Goal: Find specific page/section: Find specific page/section

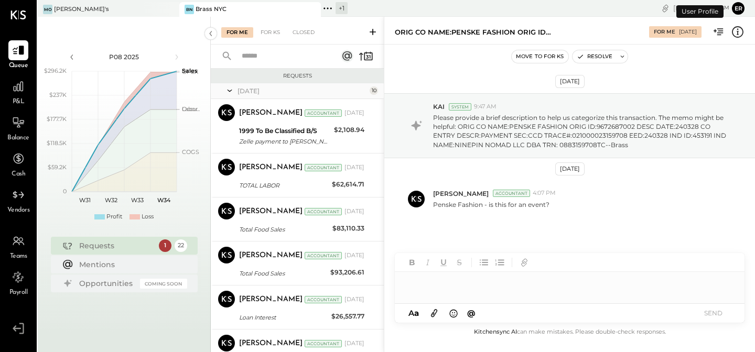
scroll to position [298, 0]
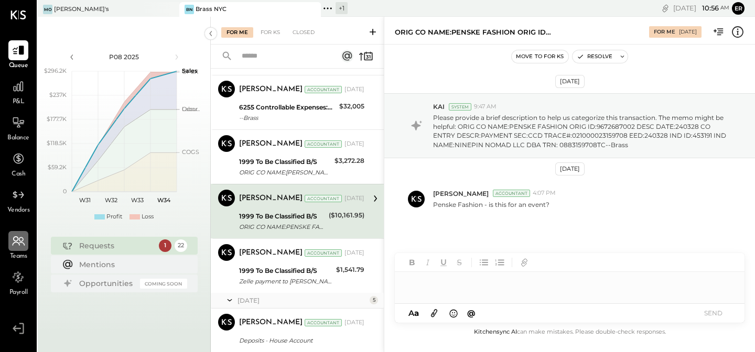
click at [13, 249] on div at bounding box center [18, 241] width 20 height 20
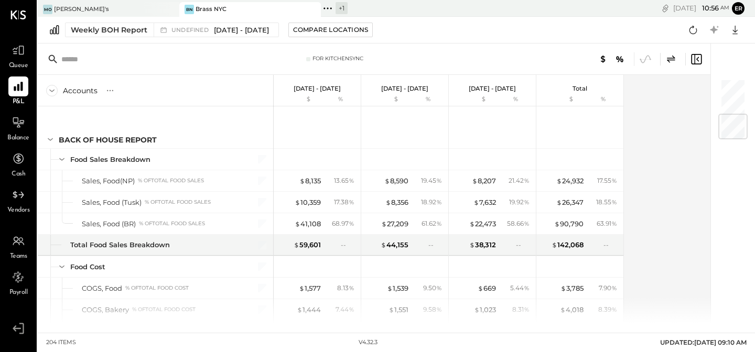
scroll to position [303, 0]
